Goal: Task Accomplishment & Management: Use online tool/utility

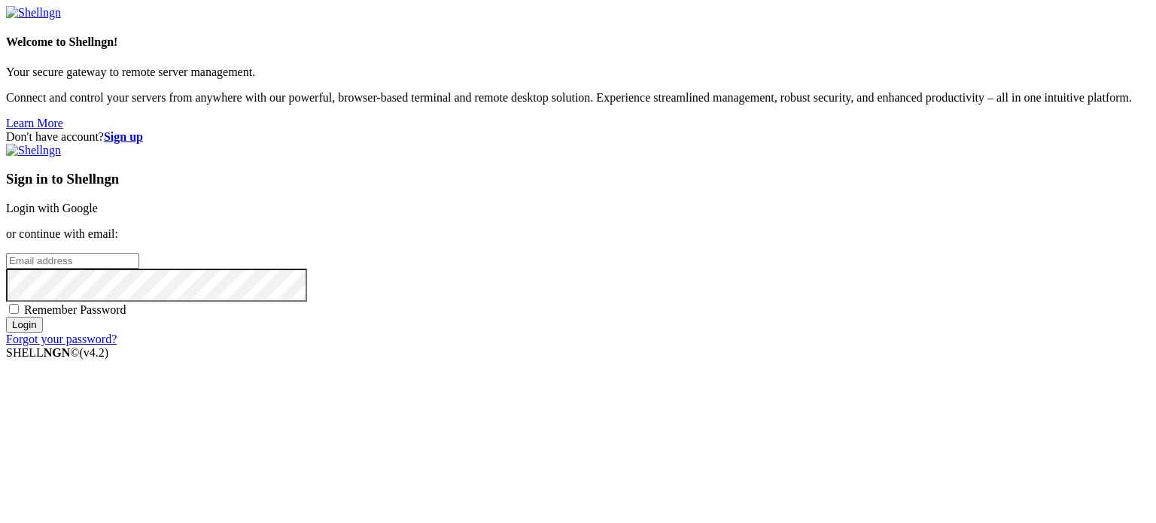
click at [98, 202] on link "Login with Google" at bounding box center [52, 208] width 92 height 13
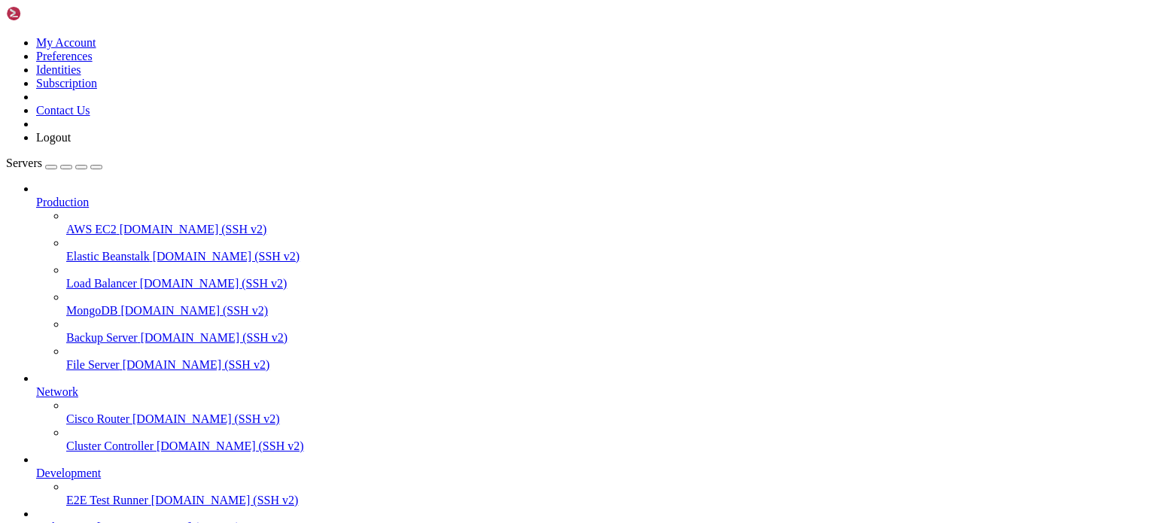
scroll to position [123, 0]
drag, startPoint x: 184, startPoint y: 325, endPoint x: 184, endPoint y: 334, distance: 9.1
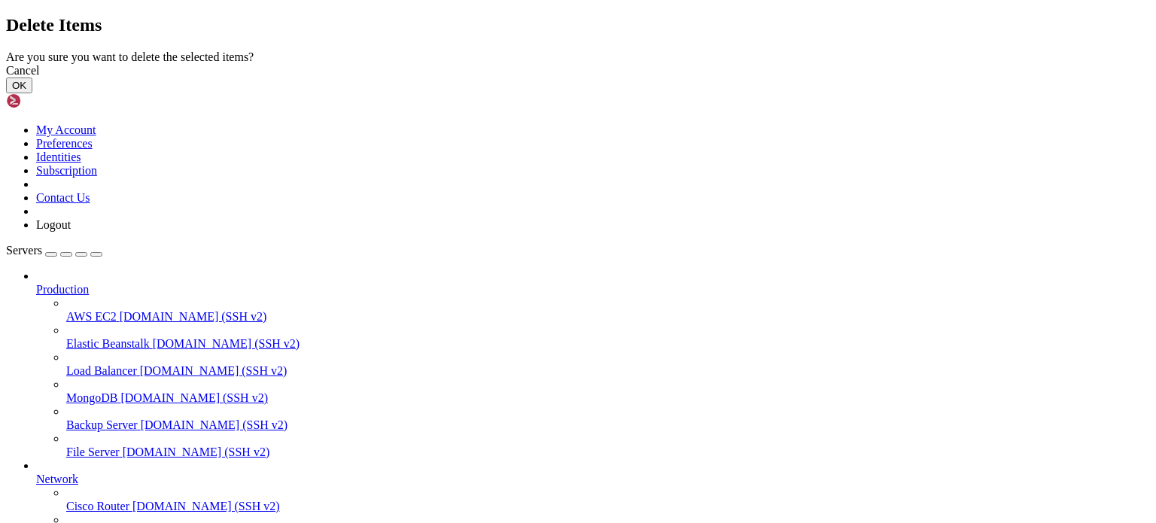
click at [32, 93] on button "OK" at bounding box center [19, 86] width 26 height 16
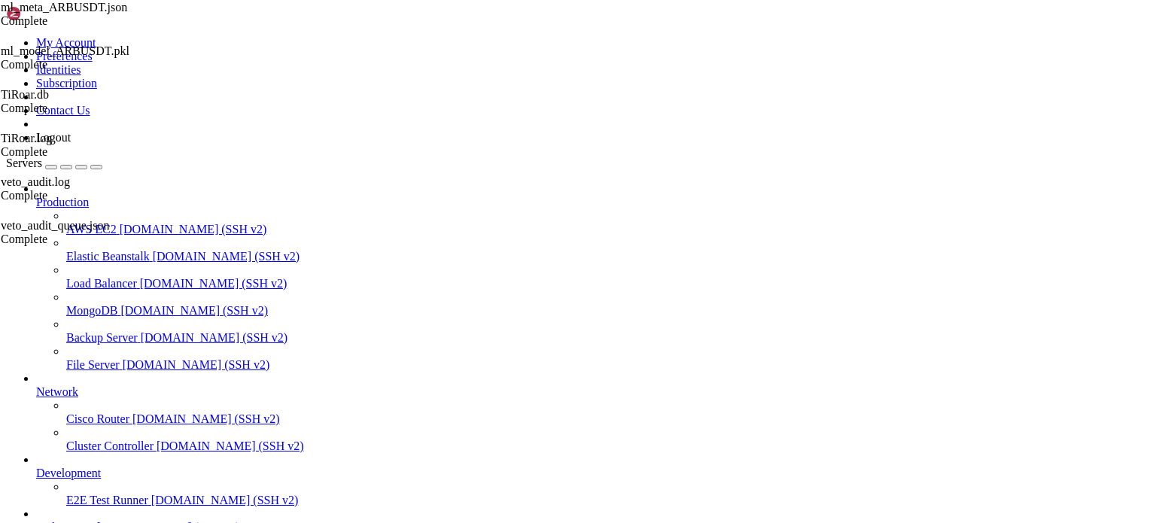
scroll to position [236, 0]
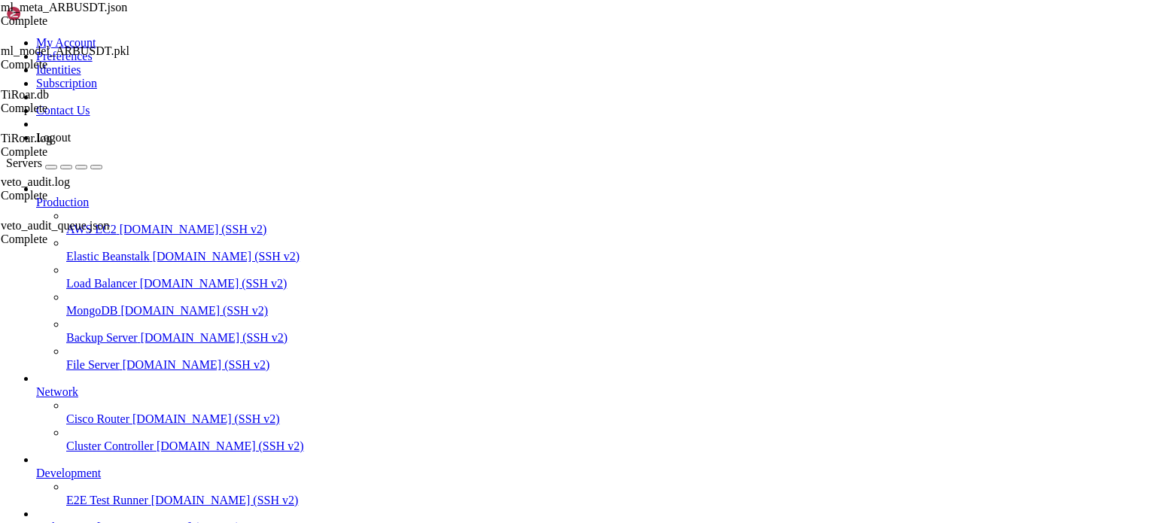
scroll to position [0, 0]
type input "/root"
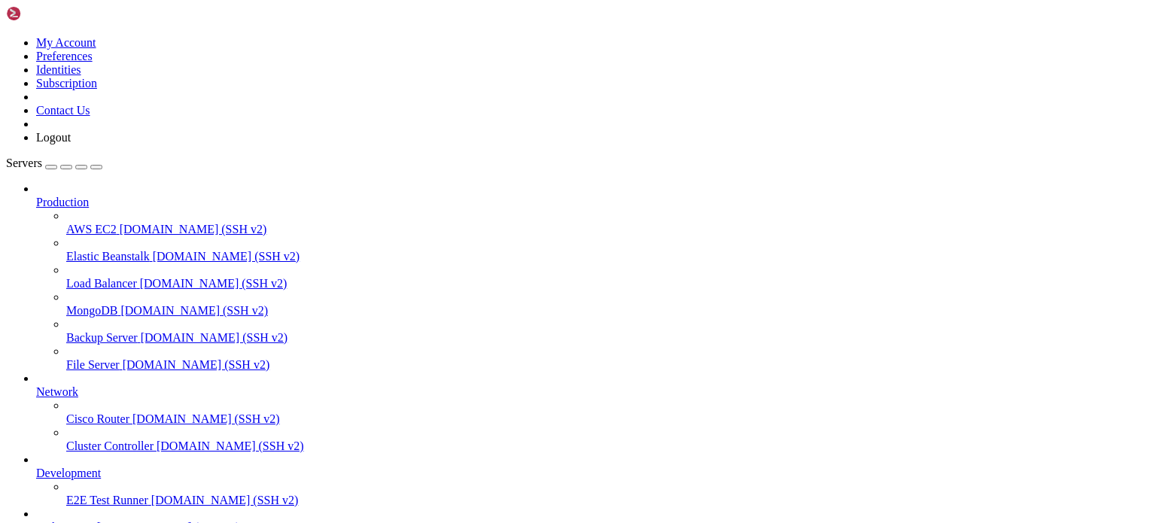
type input "/root/binance-bot"
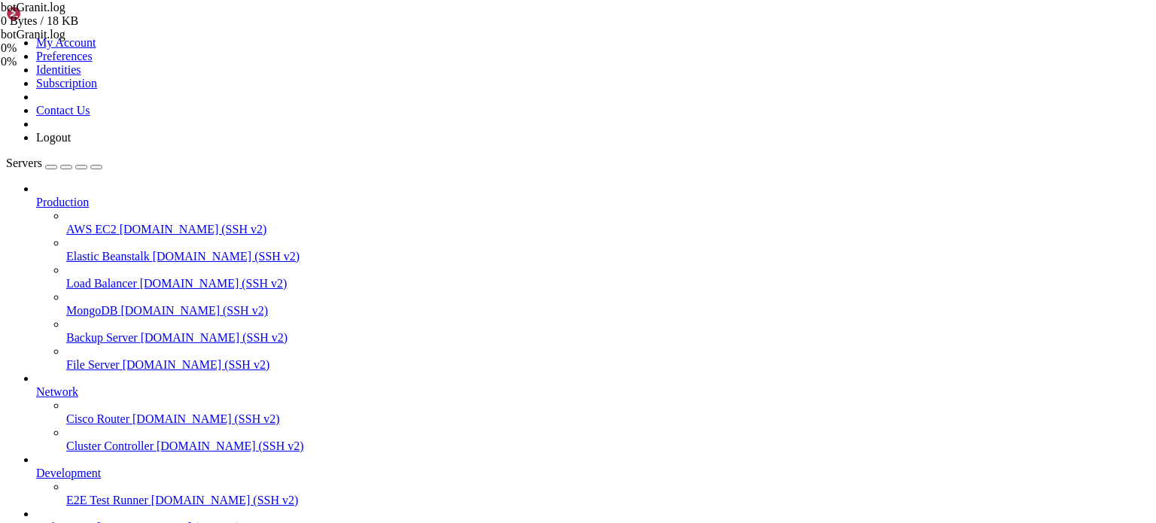
scroll to position [75, 0]
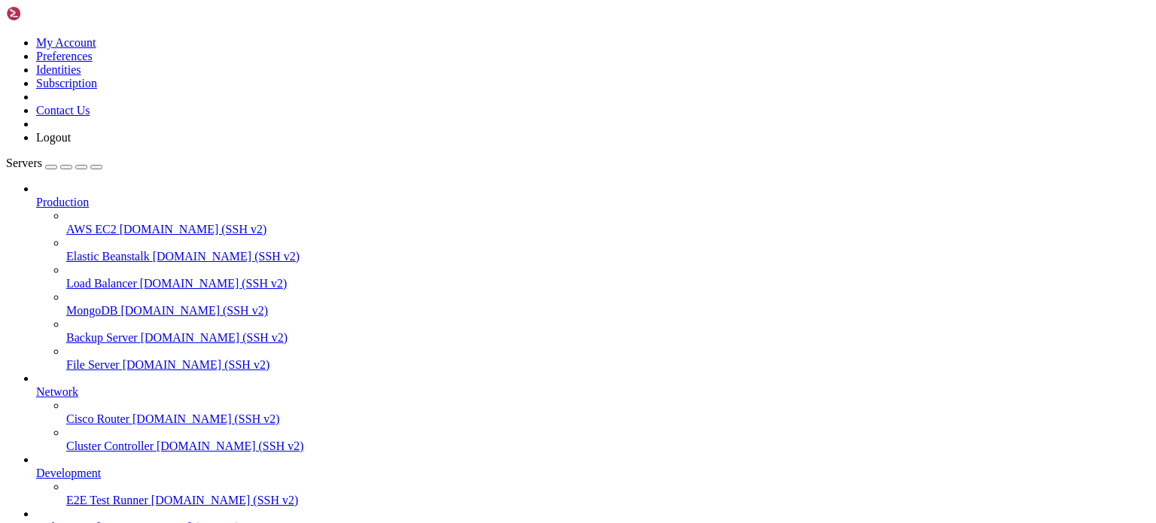
type input "/root/TIROAR"
